Goal: Book appointment/travel/reservation

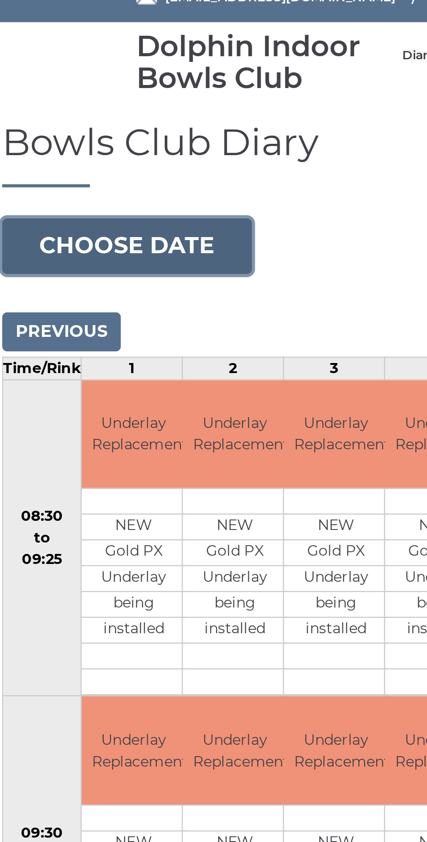
click at [82, 131] on button "Choose date" at bounding box center [59, 134] width 105 height 24
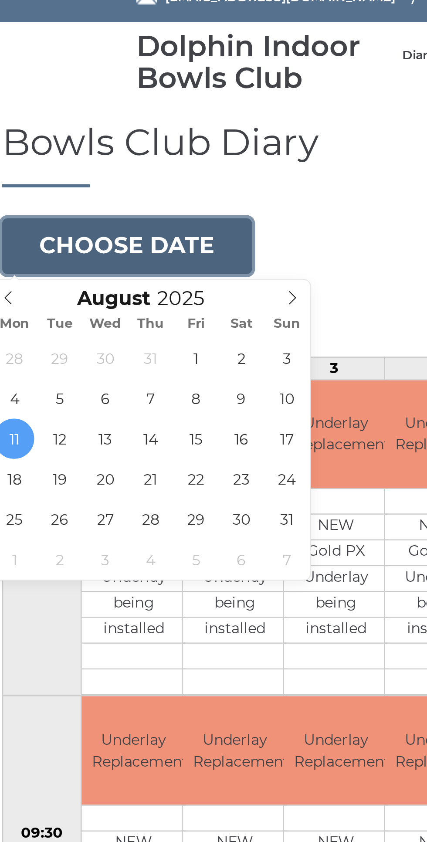
type input "[DATE]"
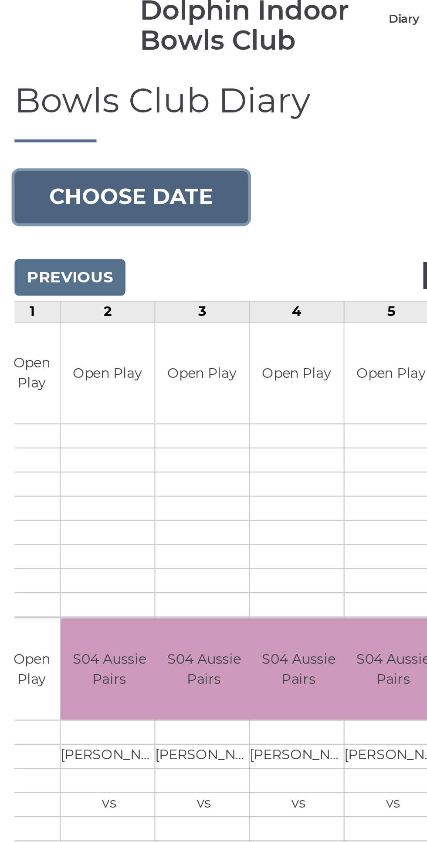
click at [84, 130] on button "Choose date" at bounding box center [59, 134] width 105 height 24
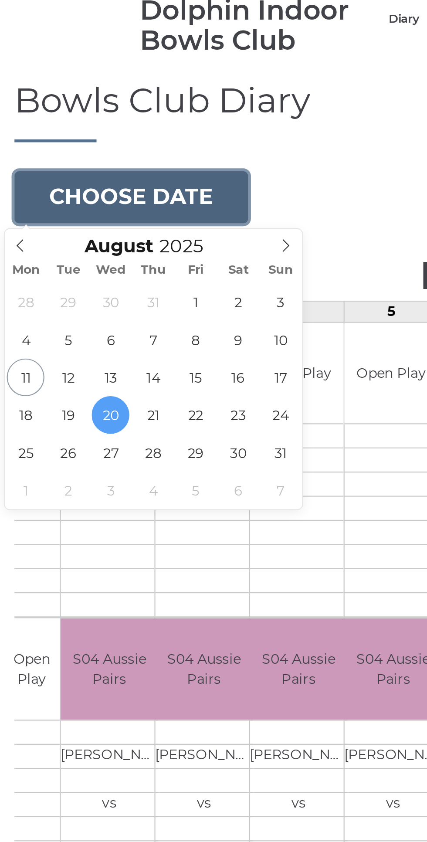
type input "[DATE]"
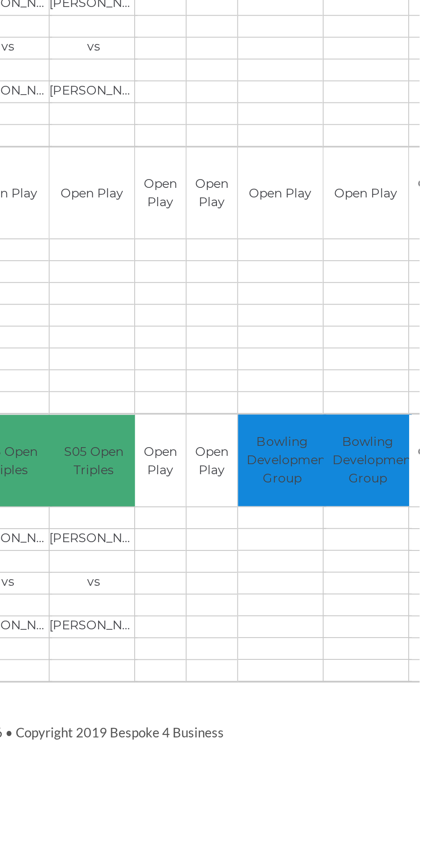
scroll to position [0, 1]
